Goal: Information Seeking & Learning: Find specific fact

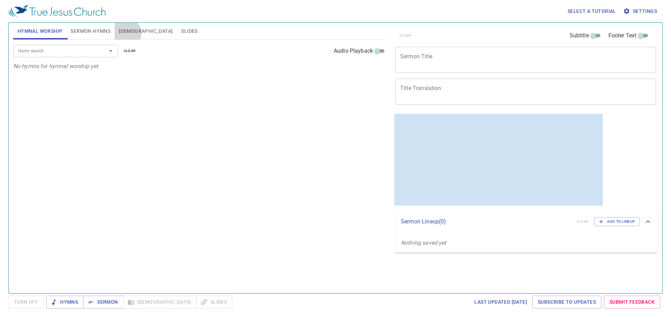
click at [125, 34] on span "[DEMOGRAPHIC_DATA]" at bounding box center [146, 31] width 54 height 9
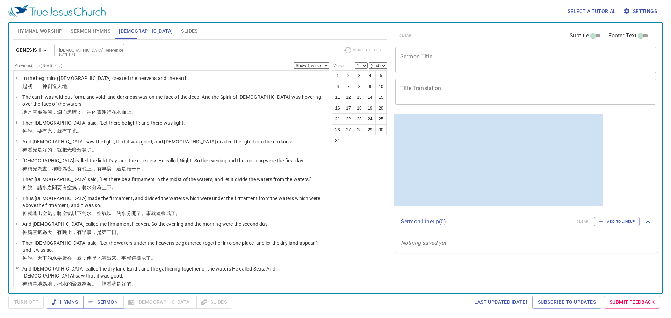
click at [78, 53] on input "[DEMOGRAPHIC_DATA] Reference (Ctrl + /)" at bounding box center [83, 50] width 54 height 8
type input "deut 16:16"
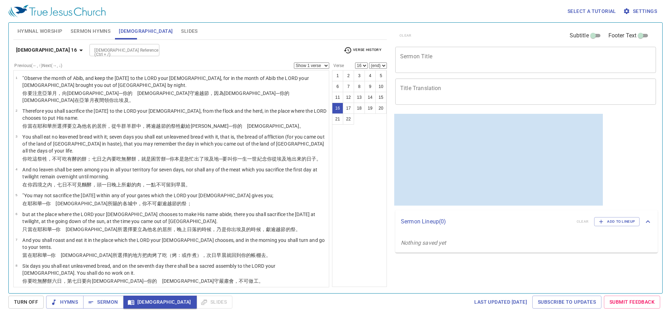
scroll to position [0, 0]
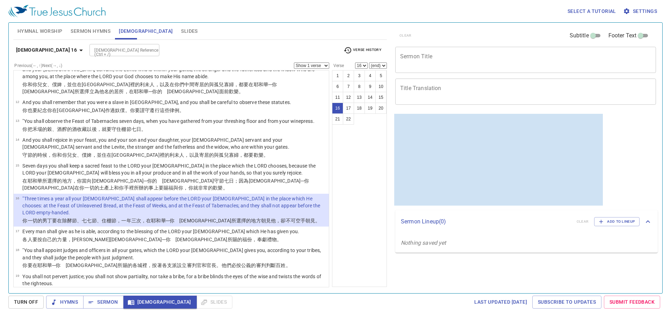
click at [361, 227] on div "Previous (←, ↑) Next (→, ↓) Show 1 verse Show 2 verses Show 3 verses Show 4 ver…" at bounding box center [199, 171] width 373 height 217
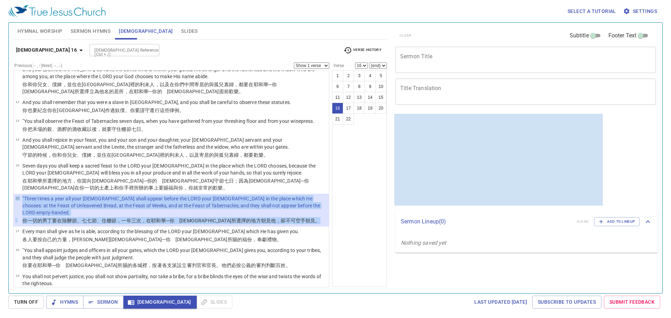
drag, startPoint x: 282, startPoint y: 186, endPoint x: 15, endPoint y: 174, distance: 267.2
click at [15, 195] on tbody "16 "Three times a year all your males shall appear before the LORD your God in …" at bounding box center [170, 210] width 311 height 30
copy tbody "16 "Three times a year all your males shall appear before the LORD your God in …"
click at [294, 195] on p ""Three times a year all your males shall appear before the LORD your God in the…" at bounding box center [174, 205] width 304 height 21
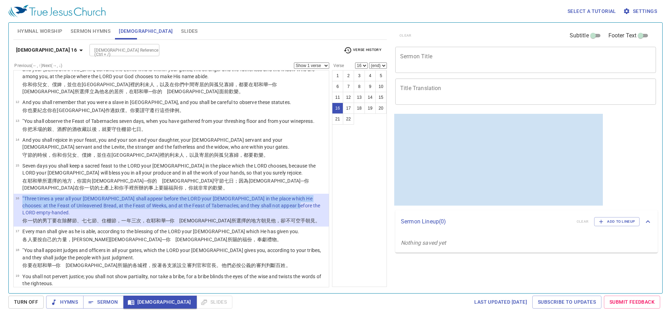
drag, startPoint x: 296, startPoint y: 178, endPoint x: 21, endPoint y: 171, distance: 274.4
click at [21, 195] on tr "16 "Three times a year all your males shall appear before the LORD your God in …" at bounding box center [170, 206] width 311 height 22
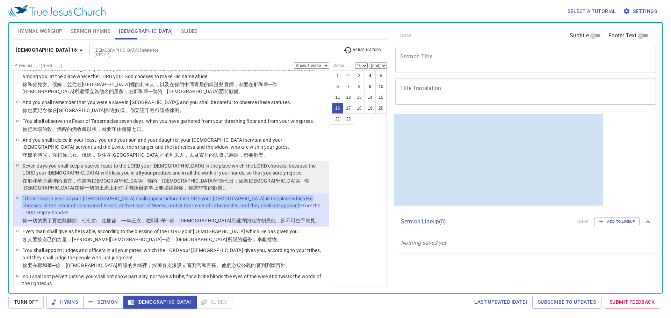
copy tr ""Three times a year all your males shall appear before the LORD your God in the…"
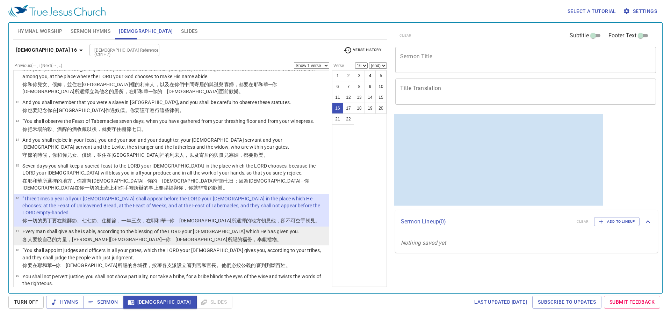
click at [294, 227] on li "17 Every man shall give as he is able, according to the blessing of the LORD yo…" at bounding box center [171, 236] width 315 height 19
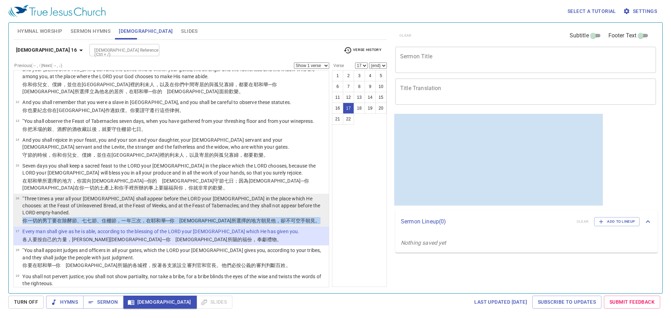
drag, startPoint x: 278, startPoint y: 186, endPoint x: 20, endPoint y: 187, distance: 258.2
click at [20, 217] on tr "你一切的男丁 要在除酵 節 、七七 節 、住棚 節 ，一年 三 次 ，在耶和華 ─你　神 所選擇 的地方 朝見 他，卻不可空手 朝見 。" at bounding box center [170, 221] width 311 height 8
select select "16"
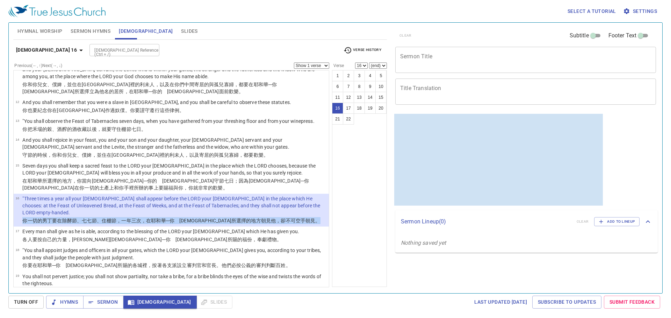
copy tr "你一切的男丁 要在除酵 節 、七七 節 、住棚 節 ，一年 三 次 ，在耶和華 ─你　神 所選擇 的地方 朝見 他，卻不可空手 朝見 。"
click at [110, 48] on input "[DEMOGRAPHIC_DATA] Reference (Ctrl + /)" at bounding box center [119, 50] width 54 height 8
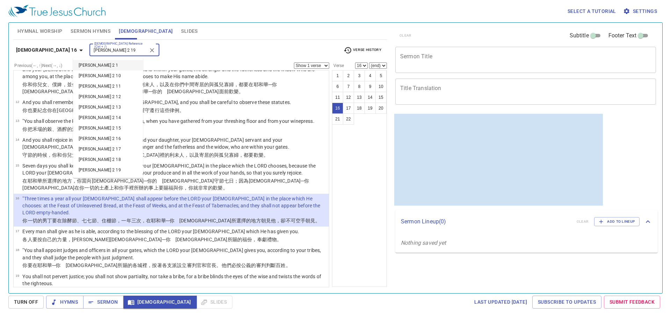
type input "john 2 19"
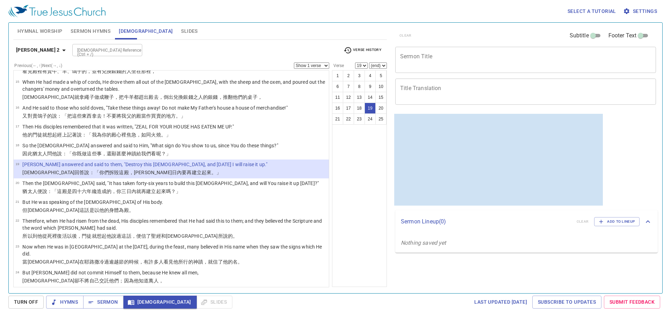
scroll to position [232, 0]
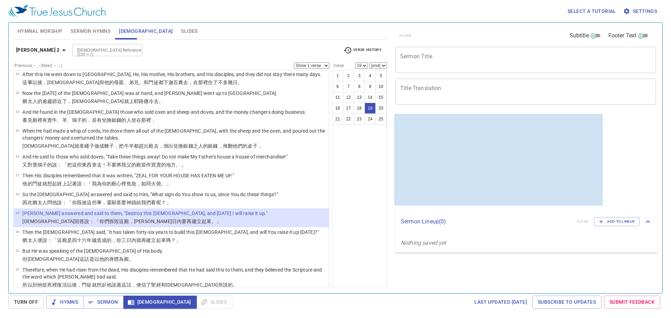
click at [364, 255] on div "1 2 3 4 5 6 7 8 9 10 11 12 13 14 15 16 17 18 19 20 21 22 23 24 25" at bounding box center [359, 178] width 55 height 217
drag, startPoint x: 232, startPoint y: 211, endPoint x: 23, endPoint y: 213, distance: 208.9
click at [23, 213] on li "19 Jesus answered and said to them, "Destroy this temple, and in three days I w…" at bounding box center [171, 218] width 315 height 19
click at [236, 219] on li "19 Jesus answered and said to them, "Destroy this temple, and in three days I w…" at bounding box center [171, 218] width 315 height 19
drag, startPoint x: 233, startPoint y: 213, endPoint x: 276, endPoint y: 217, distance: 42.4
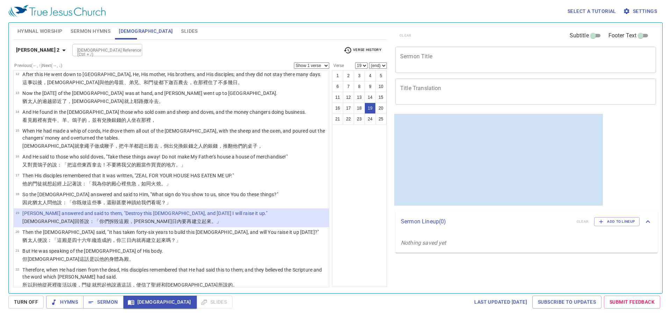
click at [276, 217] on li "19 Jesus answered and said to them, "Destroy this temple, and in three days I w…" at bounding box center [171, 218] width 315 height 19
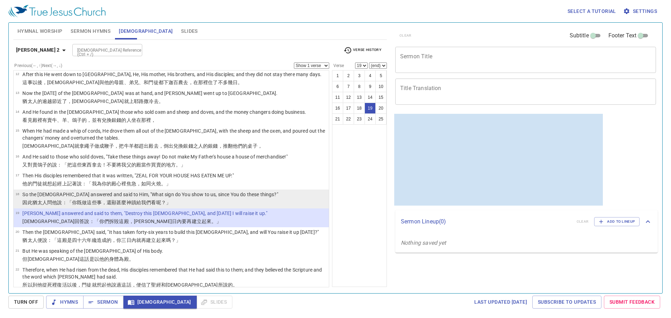
click at [292, 197] on li "18 So the Jews answered and said to Him, "What sign do You show to us, since Yo…" at bounding box center [171, 199] width 315 height 19
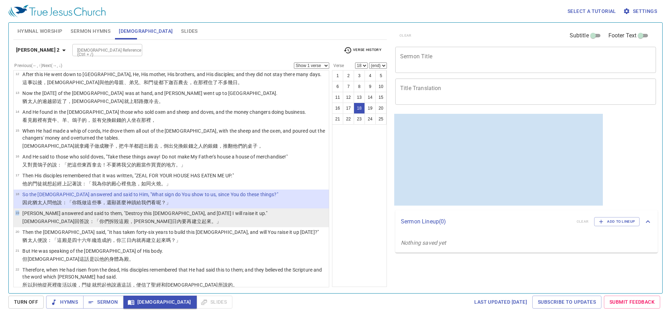
drag, startPoint x: 222, startPoint y: 213, endPoint x: 21, endPoint y: 217, distance: 200.6
click at [21, 217] on li "19 Jesus answered and said to them, "Destroy this temple, and in three days I w…" at bounding box center [171, 218] width 315 height 19
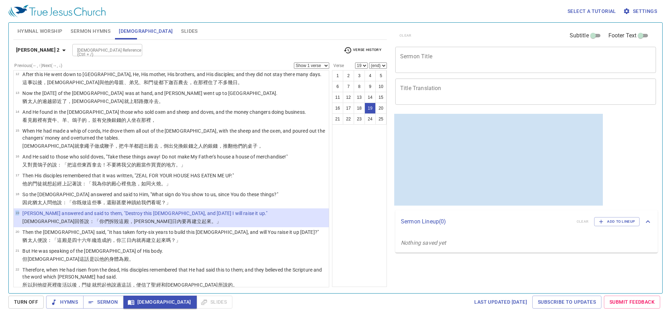
copy tbody "19"
click at [30, 303] on span "Turn Off" at bounding box center [26, 302] width 24 height 9
click at [139, 301] on span "[DEMOGRAPHIC_DATA]" at bounding box center [160, 302] width 62 height 9
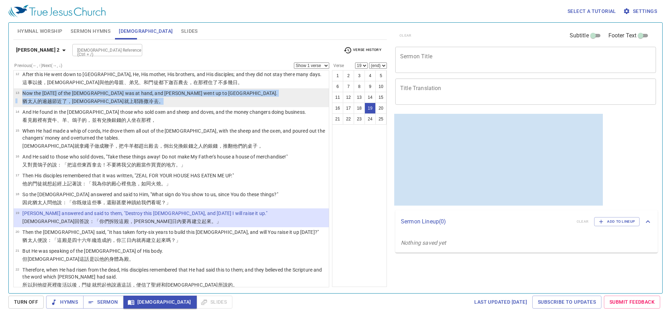
drag, startPoint x: 123, startPoint y: 101, endPoint x: 20, endPoint y: 92, distance: 103.2
click at [20, 92] on tbody "13 Now the Passover of the Jews was at hand, and Jesus went up to Jerusalem. 猶太…" at bounding box center [146, 98] width 262 height 16
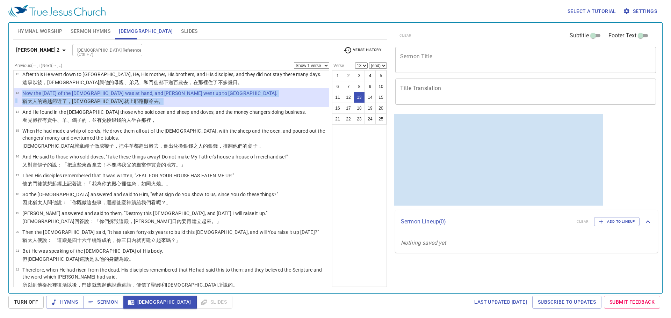
copy tbody "Now the Passover of the Jews was at hand, and Jesus went up to Jerusalem. 猶太人 的…"
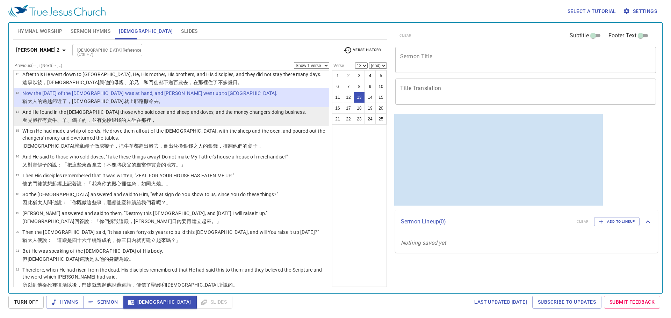
click at [62, 121] on wg2532 "羊 、 鴿子的 ，並有 兌換銀錢的 人坐在 那裡，" at bounding box center [109, 120] width 94 height 6
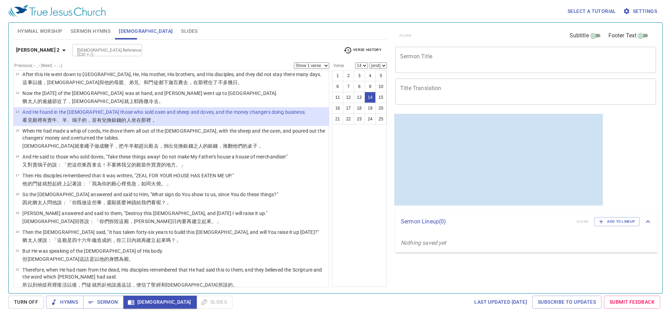
drag, startPoint x: 207, startPoint y: 122, endPoint x: 17, endPoint y: 111, distance: 189.7
click at [17, 111] on tbody "14 And He found in the temple those who sold oxen and sheep and doves, and the …" at bounding box center [160, 117] width 291 height 16
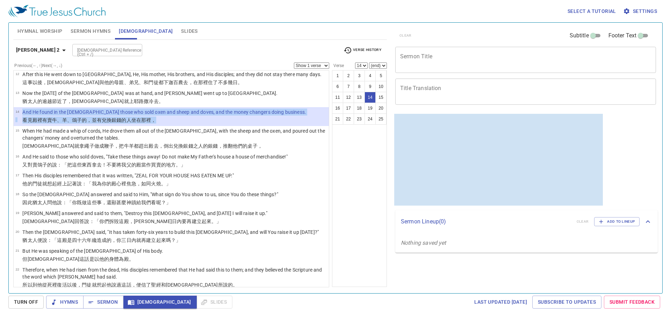
drag, startPoint x: 158, startPoint y: 121, endPoint x: 38, endPoint y: 115, distance: 120.0
click at [24, 114] on tbody "14 And He found in the temple those who sold oxen and sheep and doves, and the …" at bounding box center [160, 117] width 291 height 16
copy tbody "And He found in the temple those who sold oxen and sheep and doves, and the mon…"
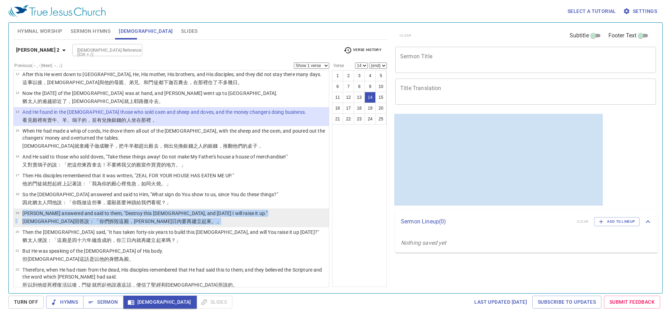
drag, startPoint x: 155, startPoint y: 222, endPoint x: 23, endPoint y: 215, distance: 131.5
click at [23, 215] on tbody "19 Jesus answered and said to them, "Destroy this temple, and in three days I w…" at bounding box center [141, 218] width 252 height 16
select select "19"
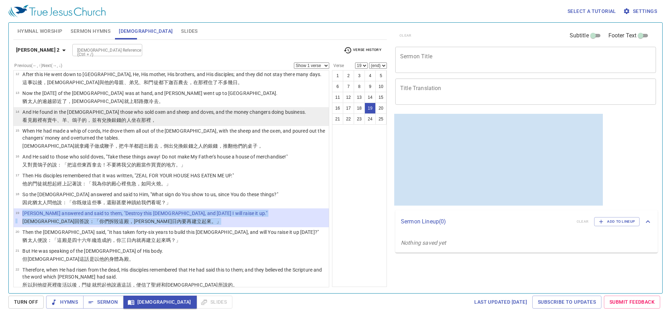
copy tbody "Jesus answered and said to them, "Destroy this temple, and in three days I will…"
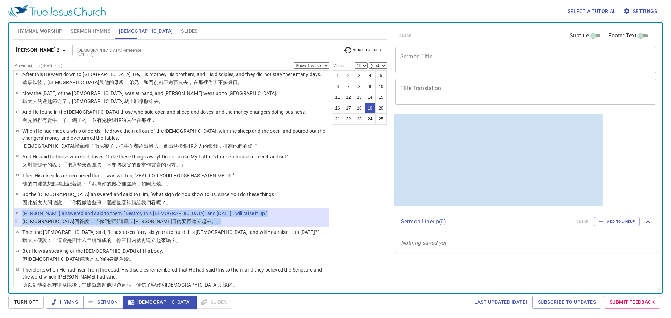
click at [92, 52] on input "[DEMOGRAPHIC_DATA] Reference (Ctrl + /)" at bounding box center [101, 50] width 54 height 8
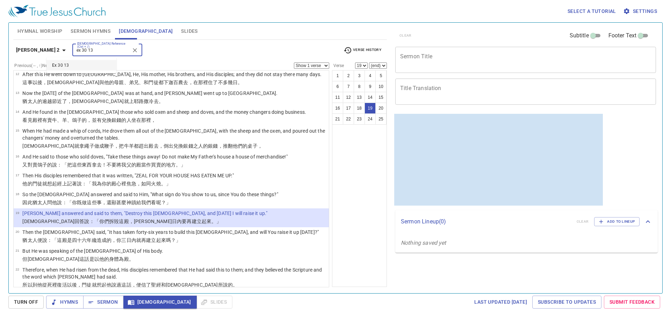
type input "ex 30 13"
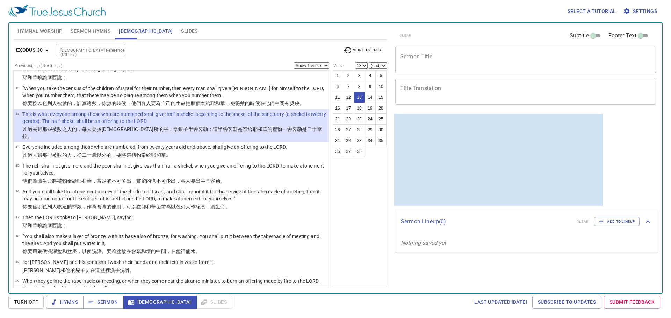
scroll to position [246, 0]
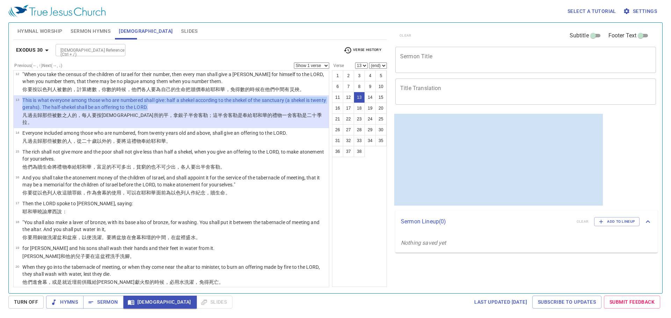
drag, startPoint x: 172, startPoint y: 108, endPoint x: 22, endPoint y: 102, distance: 149.7
click at [22, 102] on p "This is what everyone among those who are numbered shall give: half a shekel ac…" at bounding box center [174, 104] width 304 height 14
copy tr "This is what everyone among those who are numbered shall give: half a shekel ac…"
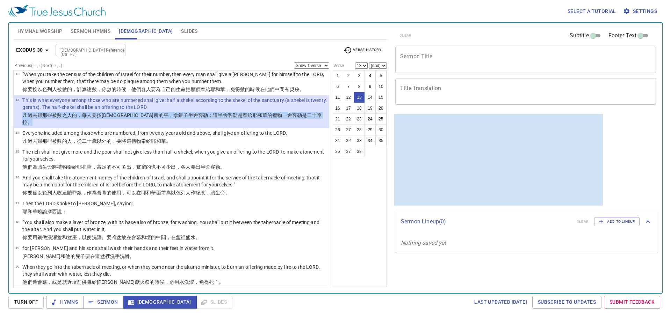
drag, startPoint x: 287, startPoint y: 117, endPoint x: 22, endPoint y: 118, distance: 264.8
click at [22, 118] on p "凡過去 歸 那些被數之人的 ，每人要按聖所 的平 ，拿銀子半 舍客勒 ；這半 舍客勒 是奉給 耶和華 的禮物 一舍客勒 是二十 季拉 。" at bounding box center [174, 119] width 304 height 14
copy tr "凡過去 歸 那些被數之人的 ，每人要按聖所 的平 ，拿銀子半 舍客勒 ；這半 舍客勒 是奉給 耶和華 的禮物 一舍客勒 是二十 季拉 。"
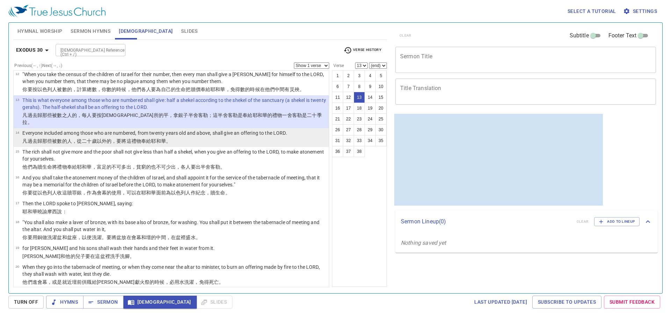
drag, startPoint x: 289, startPoint y: 126, endPoint x: 242, endPoint y: 126, distance: 46.8
click at [209, 128] on li "14 Everyone included among those who are numbered, from twenty years old and ab…" at bounding box center [171, 137] width 315 height 19
select select "14"
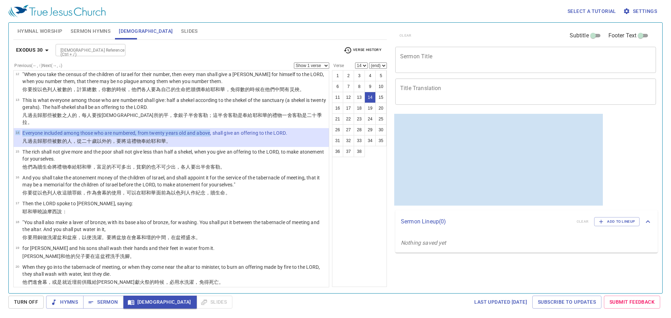
click at [293, 129] on li "14 Everyone included among those who are numbered, from twenty years old and ab…" at bounding box center [171, 137] width 315 height 19
click at [368, 217] on div "1 2 3 4 5 6 7 8 9 10 11 12 13 14 15 16 17 18 19 20 21 22 23 24 25 26 27 28 29 3…" at bounding box center [359, 178] width 55 height 217
drag, startPoint x: 286, startPoint y: 126, endPoint x: 16, endPoint y: 126, distance: 270.8
click at [19, 130] on tr "14 Everyone included among those who are numbered, from twenty years old and ab…" at bounding box center [150, 134] width 271 height 8
copy tr "Everyone included among those who are numbered, from twenty years old and above…"
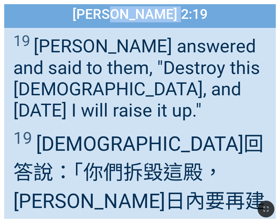
drag, startPoint x: 120, startPoint y: 17, endPoint x: 198, endPoint y: 17, distance: 78.3
click at [198, 17] on span "John 約翰福音 2:19" at bounding box center [139, 14] width 135 height 16
copy span "約翰福音 2:19"
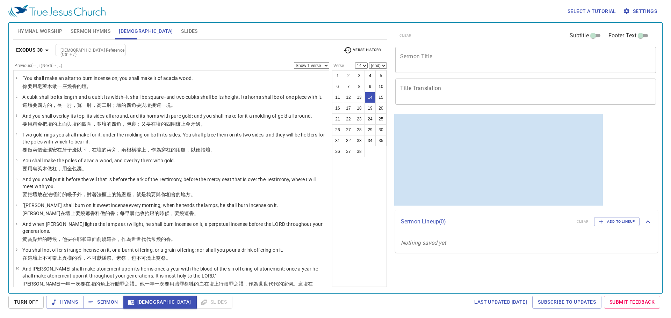
scroll to position [246, 0]
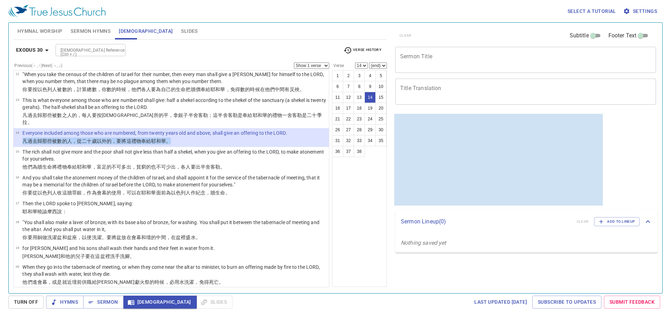
drag, startPoint x: 169, startPoint y: 135, endPoint x: 24, endPoint y: 134, distance: 144.6
click at [24, 138] on p "凡過去 歸那些被數的人 ，從二十 歲 以外 的，要將這禮物 奉給 [DEMOGRAPHIC_DATA] 。" at bounding box center [154, 141] width 264 height 7
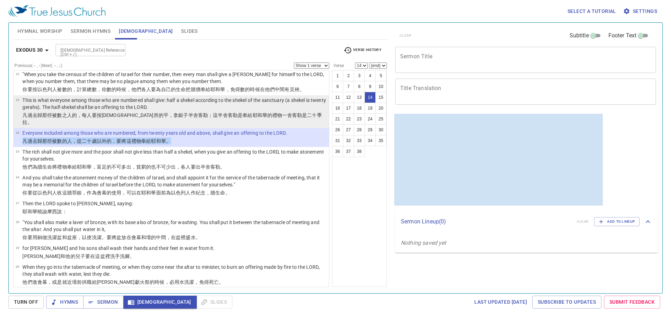
copy p "凡過去 歸那些被數的人 ，從二十 歲 以外 的，要將這禮物 奉給 [DEMOGRAPHIC_DATA] 。"
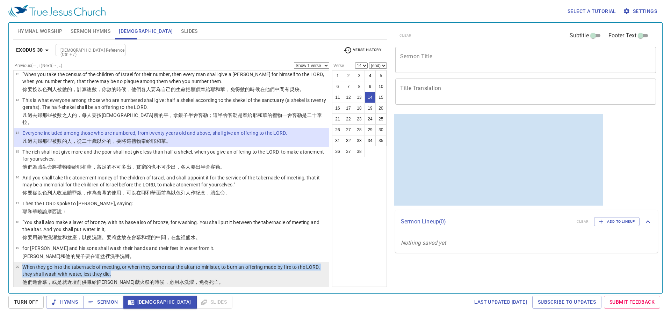
drag, startPoint x: 117, startPoint y: 268, endPoint x: 22, endPoint y: 261, distance: 96.0
click at [22, 264] on tr "20 When they go into the tabernacle of meeting, or when they come near the alta…" at bounding box center [170, 271] width 311 height 15
select select "20"
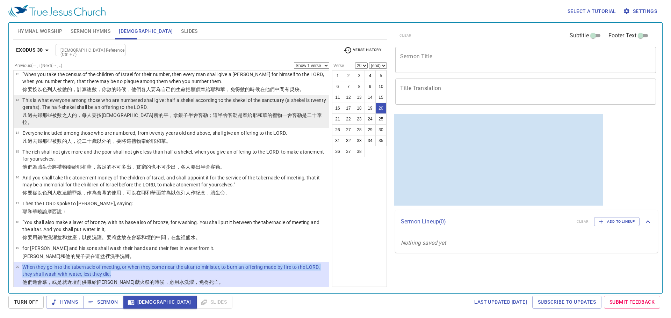
copy tr "When they go into the tabernacle of meeting, or when they come near the altar t…"
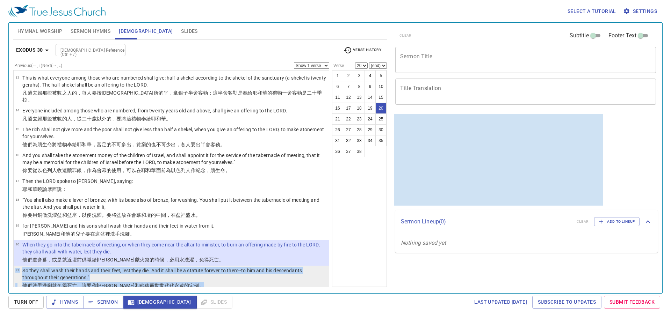
scroll to position [274, 0]
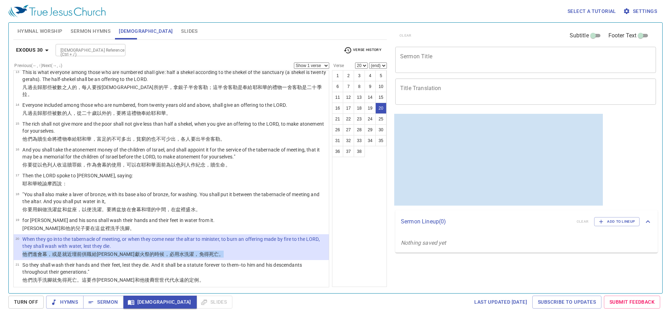
drag, startPoint x: 199, startPoint y: 277, endPoint x: 22, endPoint y: 247, distance: 179.0
click at [22, 251] on p "他們進 會 幕 ，或是就近 壇 前供職 給[DEMOGRAPHIC_DATA] 獻 火祭 的時候，必用水 洗濯 ，免得死亡 。" at bounding box center [174, 254] width 304 height 7
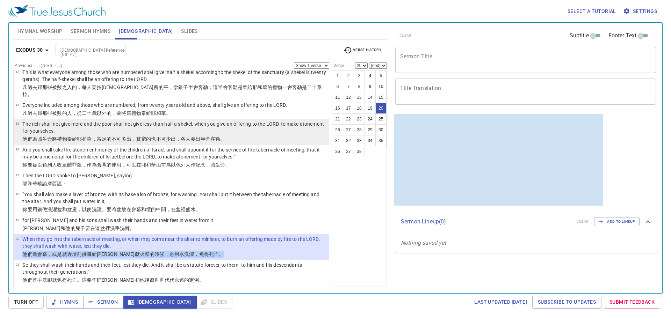
copy p "他們進 會 幕 ，或是就近 壇 前供職 給[DEMOGRAPHIC_DATA] 獻 火祭 的時候，必用水 洗濯 ，免得死亡 。"
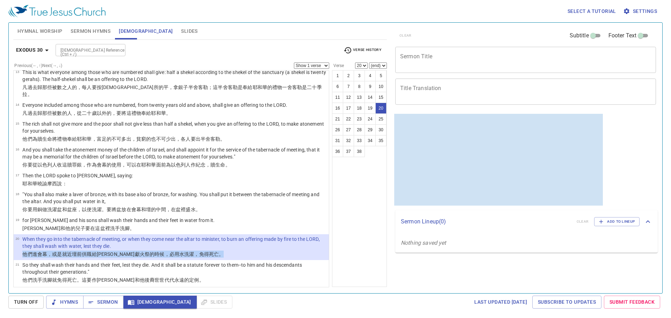
click at [80, 49] on input "[DEMOGRAPHIC_DATA] Reference (Ctrl + /)" at bounding box center [85, 50] width 54 height 8
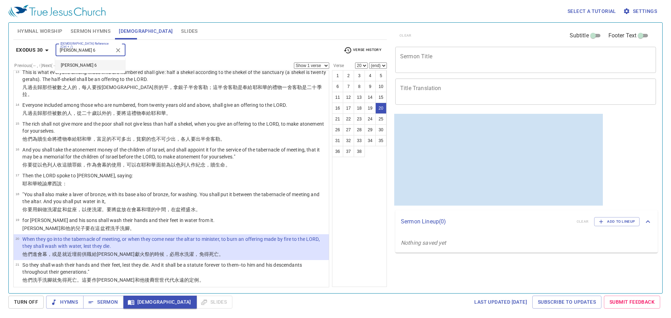
type input "[PERSON_NAME] 6"
select select "1"
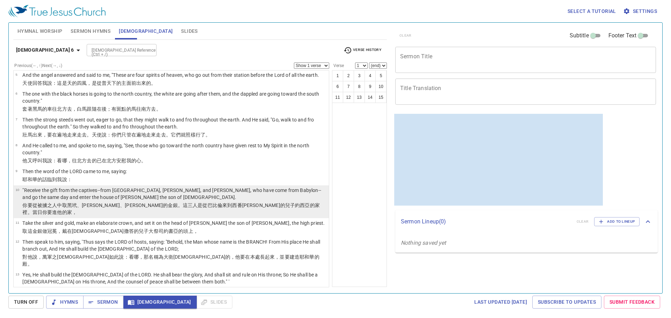
scroll to position [87, 0]
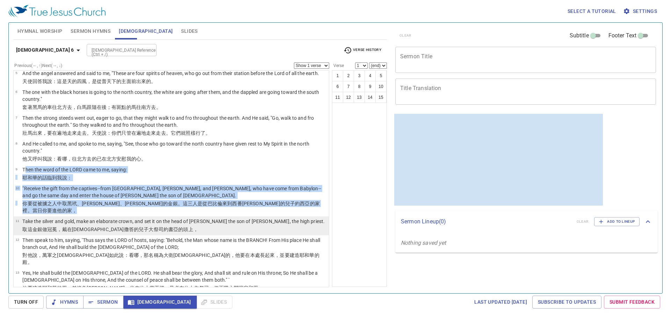
drag, startPoint x: 24, startPoint y: 169, endPoint x: 316, endPoint y: 219, distance: 296.4
click at [316, 219] on ul "1 Then I turned and raised my eyes and looked, and behold, four chariots were c…" at bounding box center [171, 178] width 316 height 217
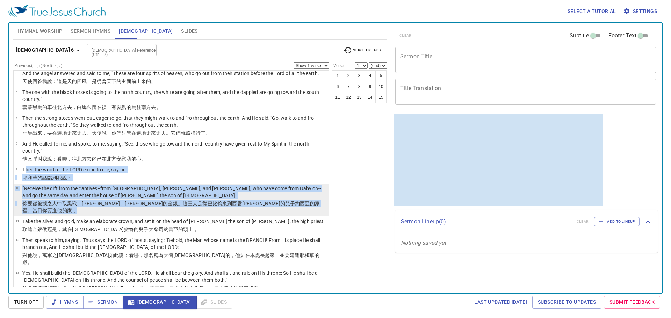
copy ul "hen the word of the LORD came to me, saying: [DEMOGRAPHIC_DATA] 的話 臨到我說 ： 10 "R…"
